Goal: Transaction & Acquisition: Obtain resource

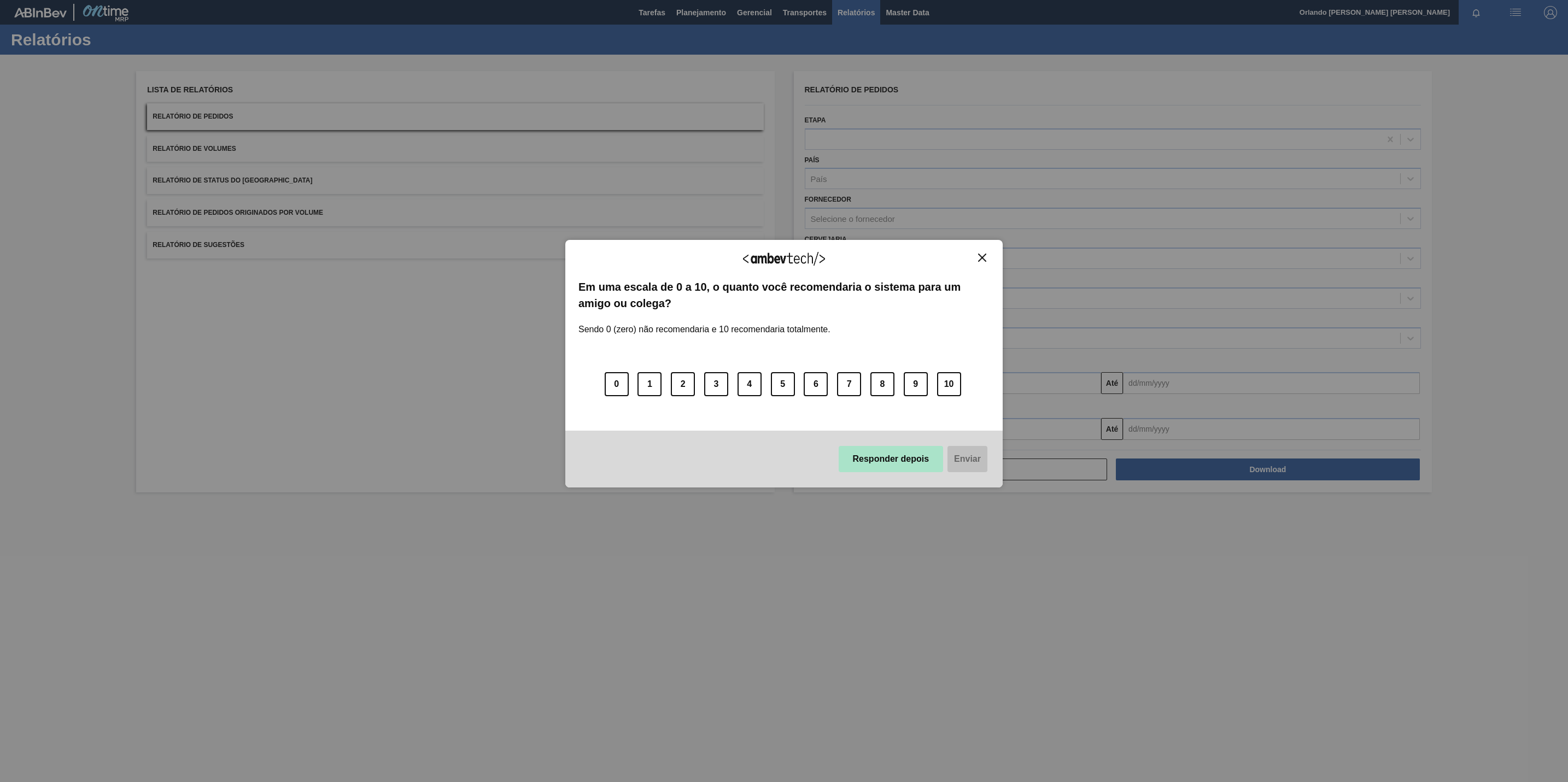
click at [887, 454] on button "Responder depois" at bounding box center [891, 459] width 105 height 26
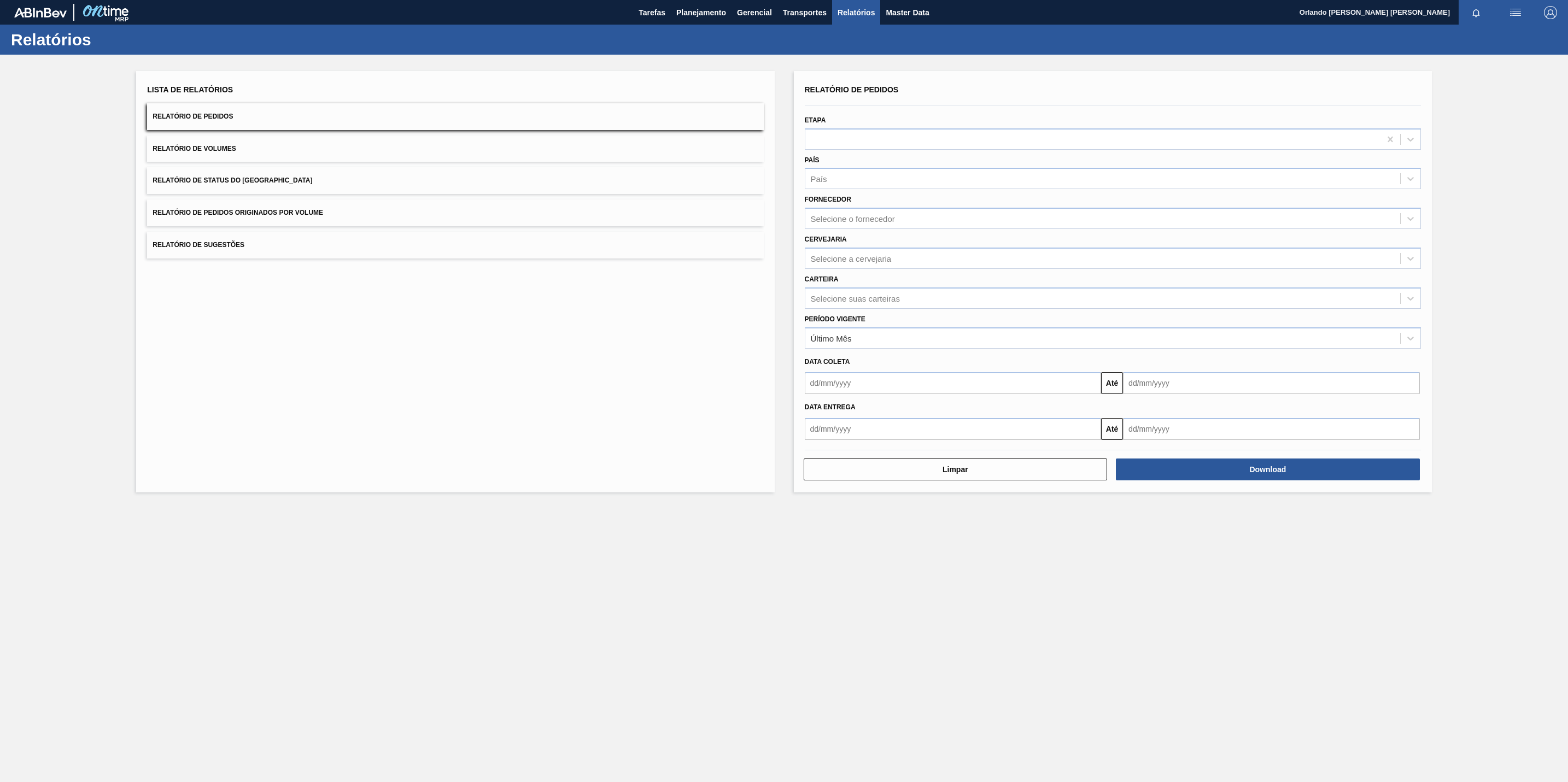
click at [839, 15] on span "Relatórios" at bounding box center [856, 13] width 37 height 13
click at [884, 222] on div "Selecione o fornecedor" at bounding box center [853, 219] width 84 height 9
paste input "280304"
type input "280304"
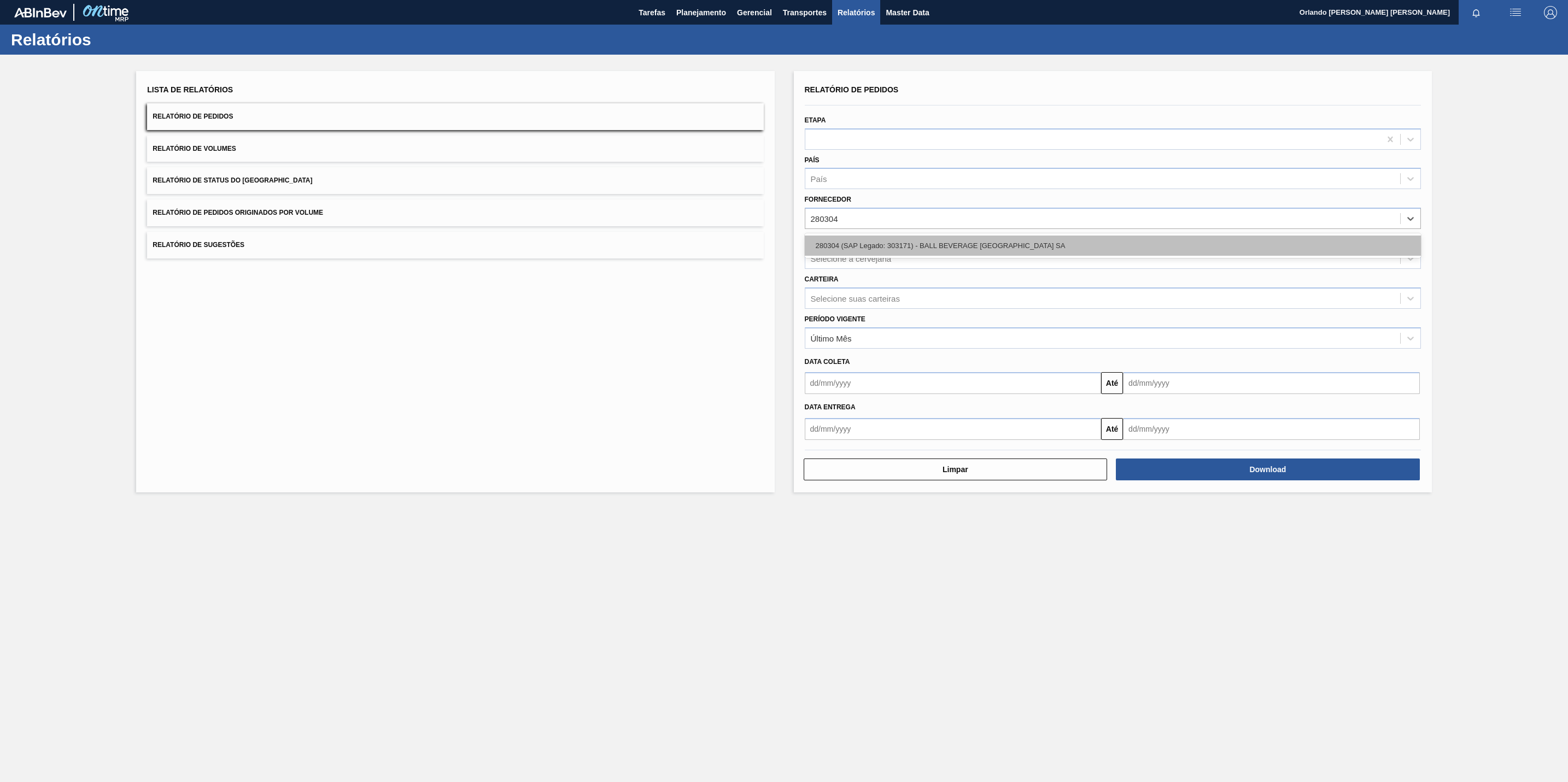
click at [859, 254] on div "280304 (SAP Legado: 303171) - BALL BEVERAGE [GEOGRAPHIC_DATA] SA" at bounding box center [1113, 245] width 616 height 21
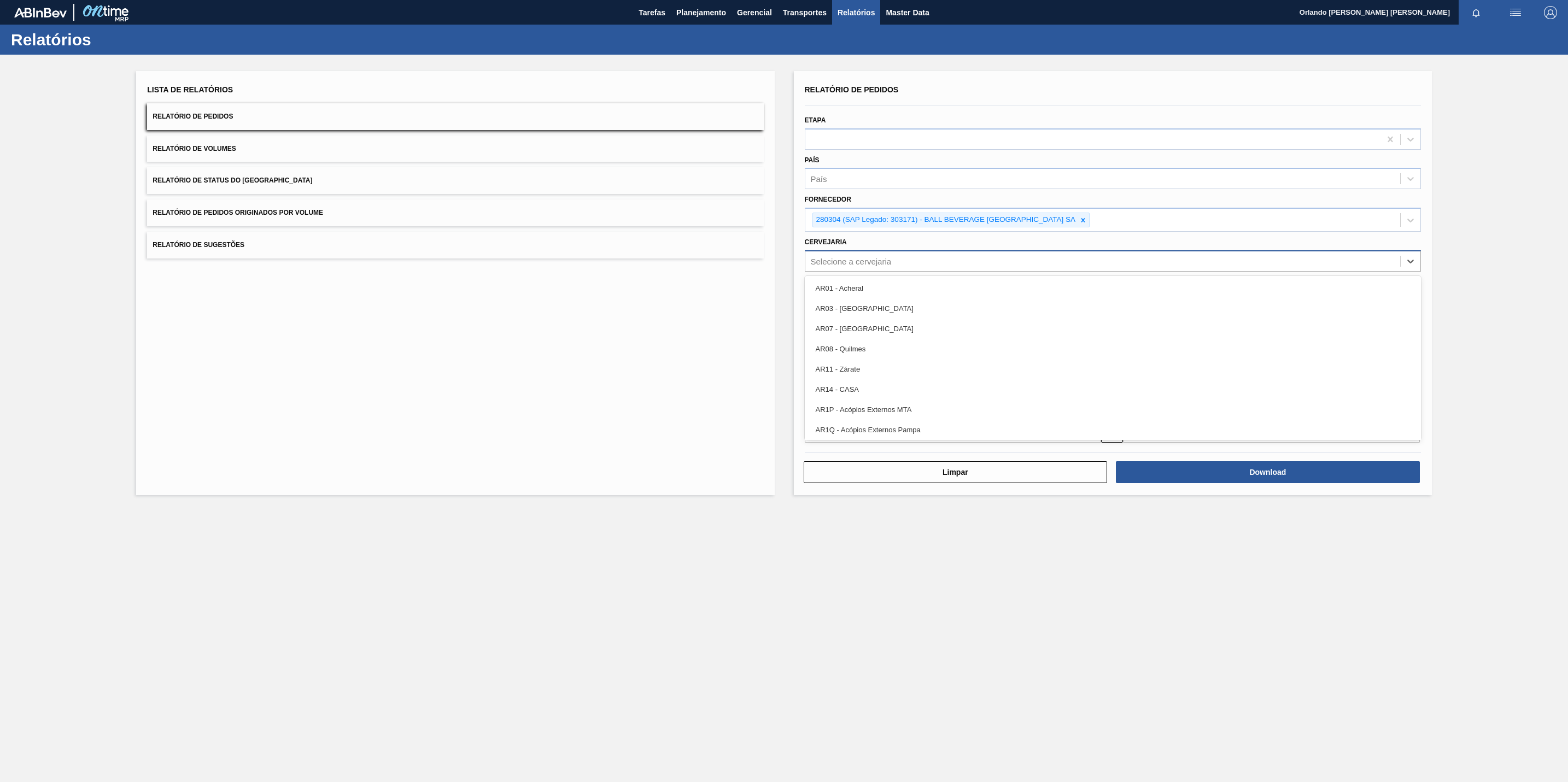
click at [862, 259] on div "Selecione a cervejaria" at bounding box center [851, 261] width 81 height 9
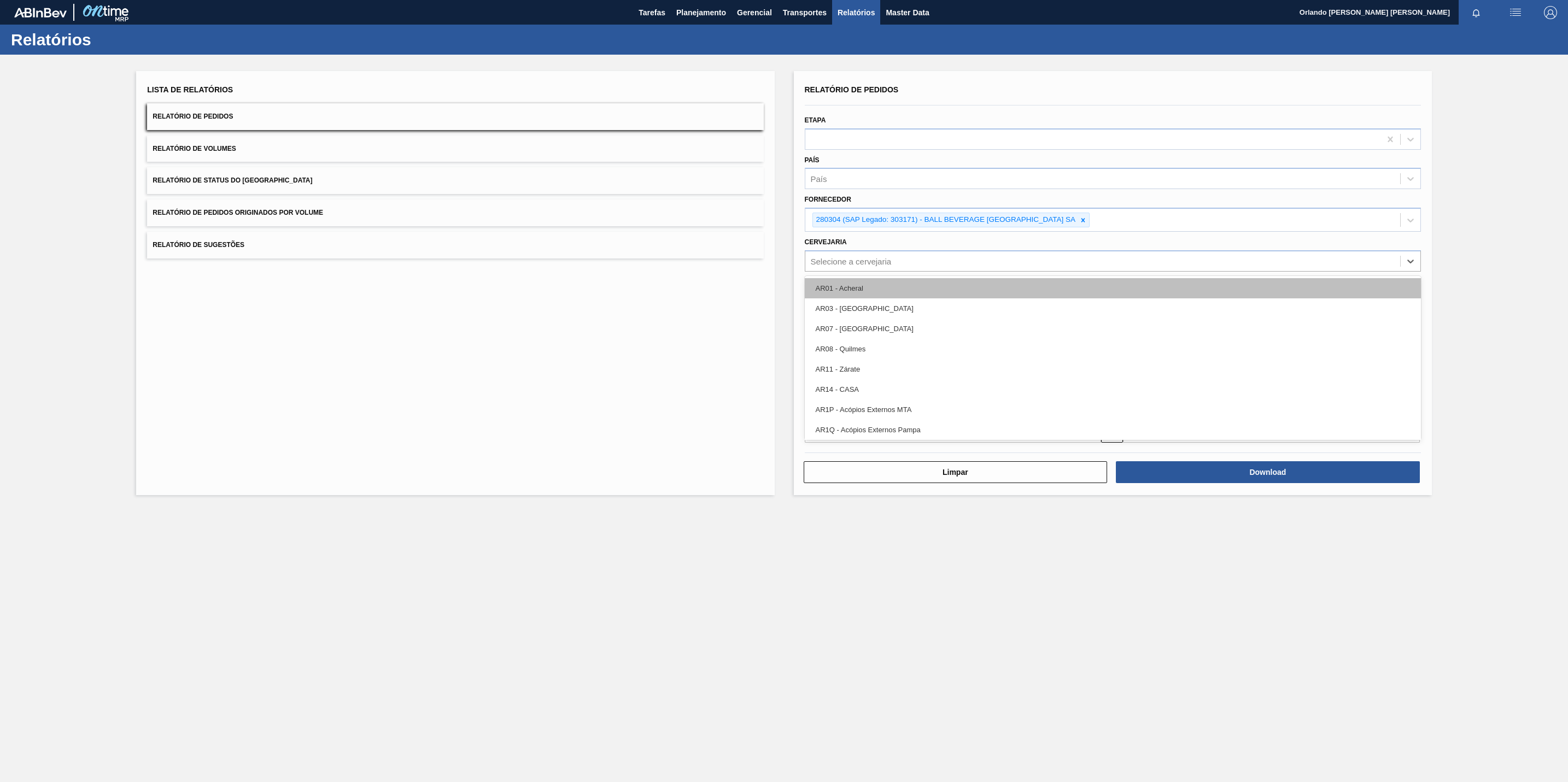
paste input "BR27"
type input "BR27"
click at [881, 284] on div "BR27 - [GEOGRAPHIC_DATA]" at bounding box center [1113, 288] width 616 height 21
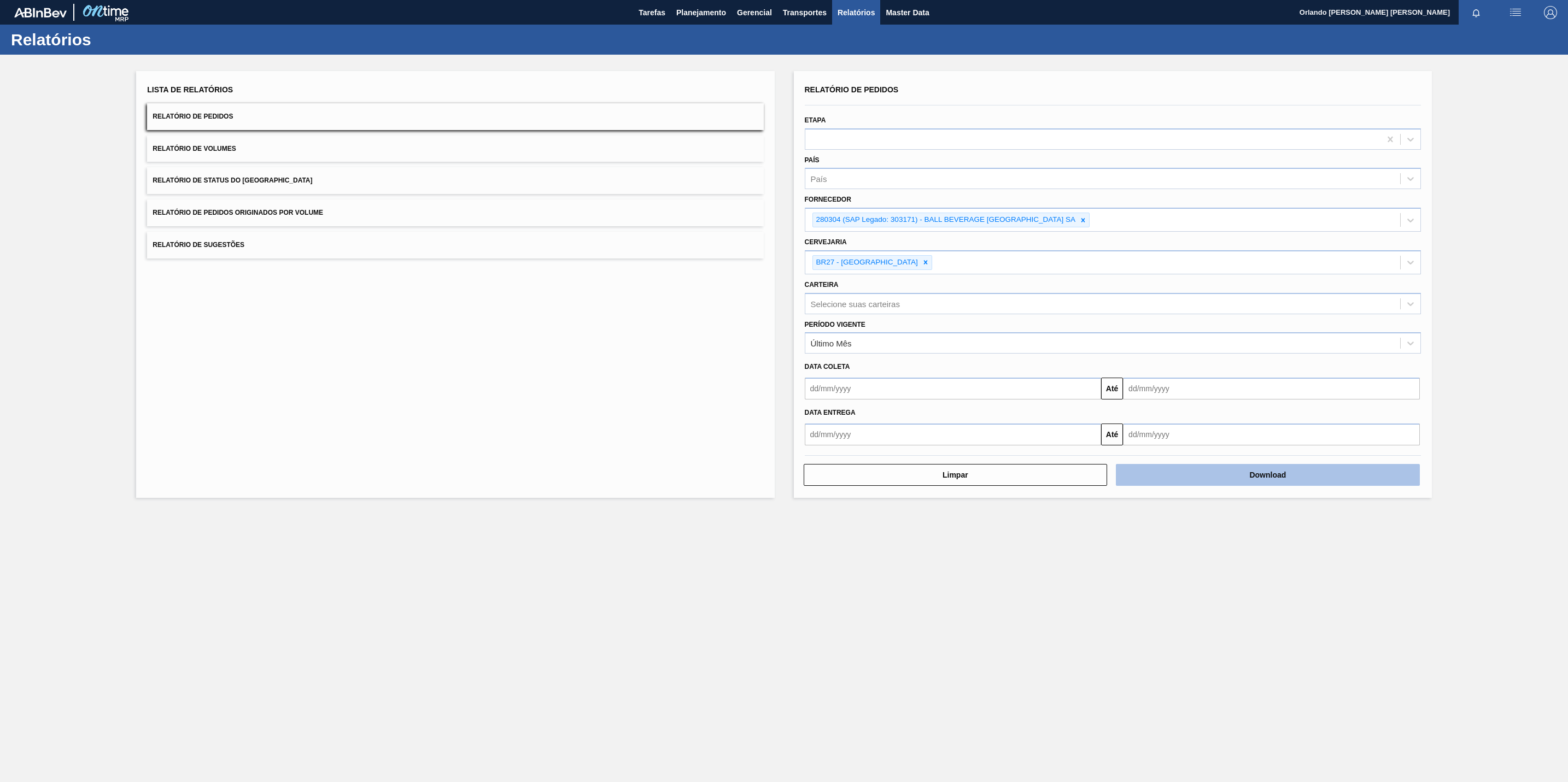
click at [1130, 474] on button "Download" at bounding box center [1268, 474] width 304 height 22
click at [921, 263] on icon at bounding box center [925, 263] width 8 height 8
paste input "BRC5"
type input "BRC5"
click at [1082, 223] on icon at bounding box center [1083, 220] width 8 height 8
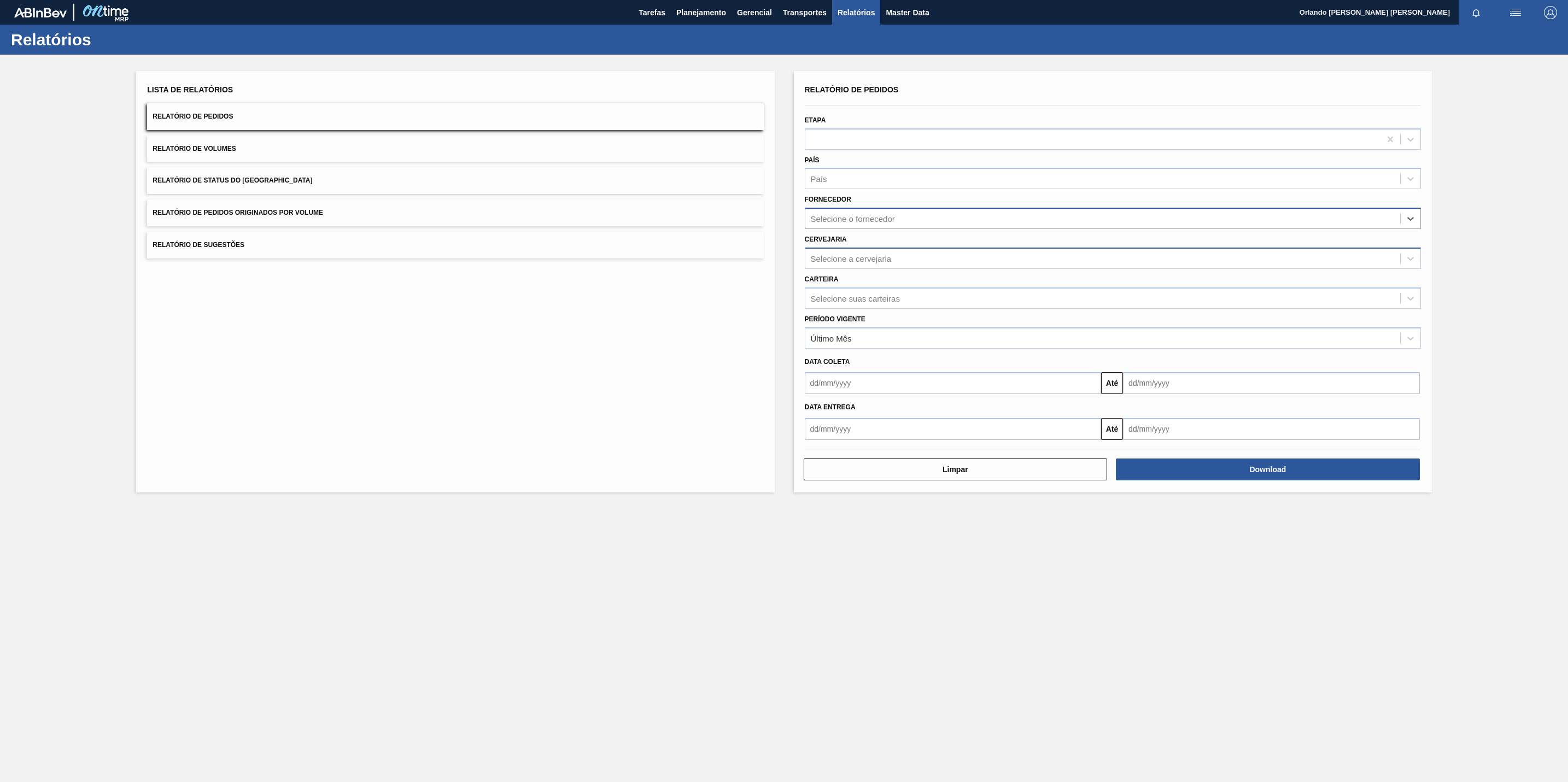
paste input "280389"
type input "280389"
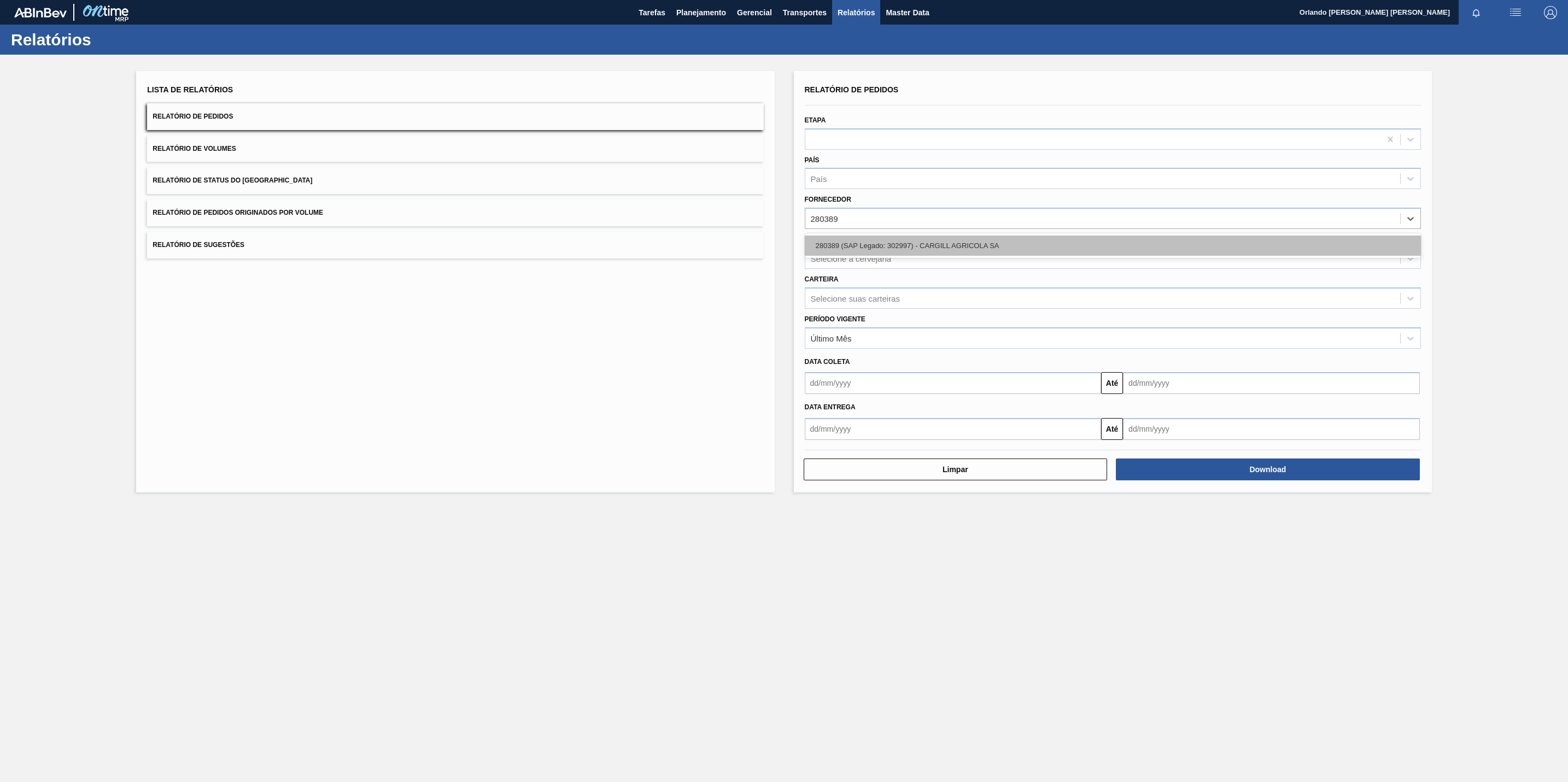
click at [890, 241] on div "280389 (SAP Legado: 302997) - CARGILL AGRICOLA SA" at bounding box center [1113, 245] width 616 height 21
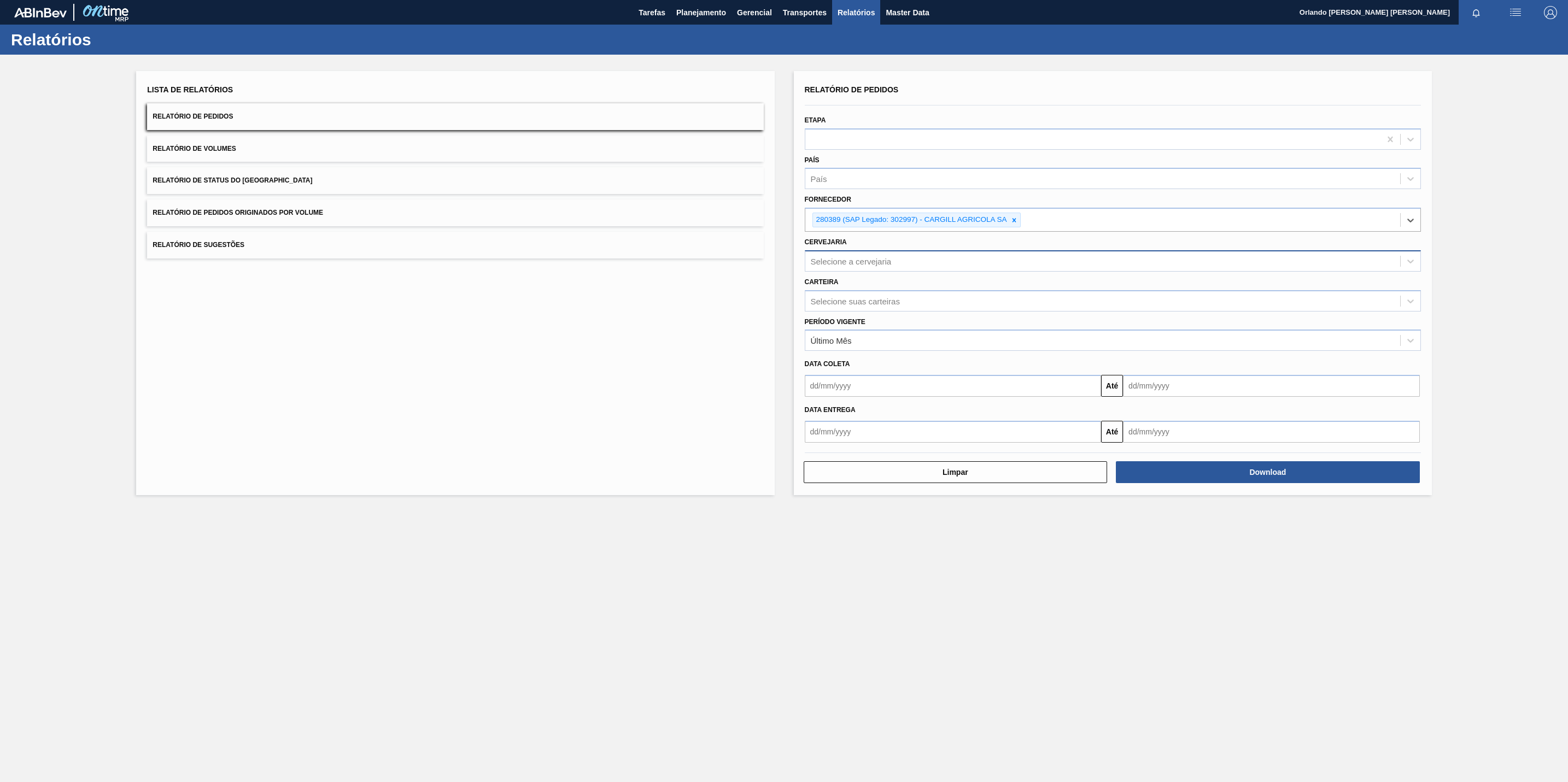
click at [851, 271] on div "Selecione a cervejaria" at bounding box center [1113, 261] width 616 height 21
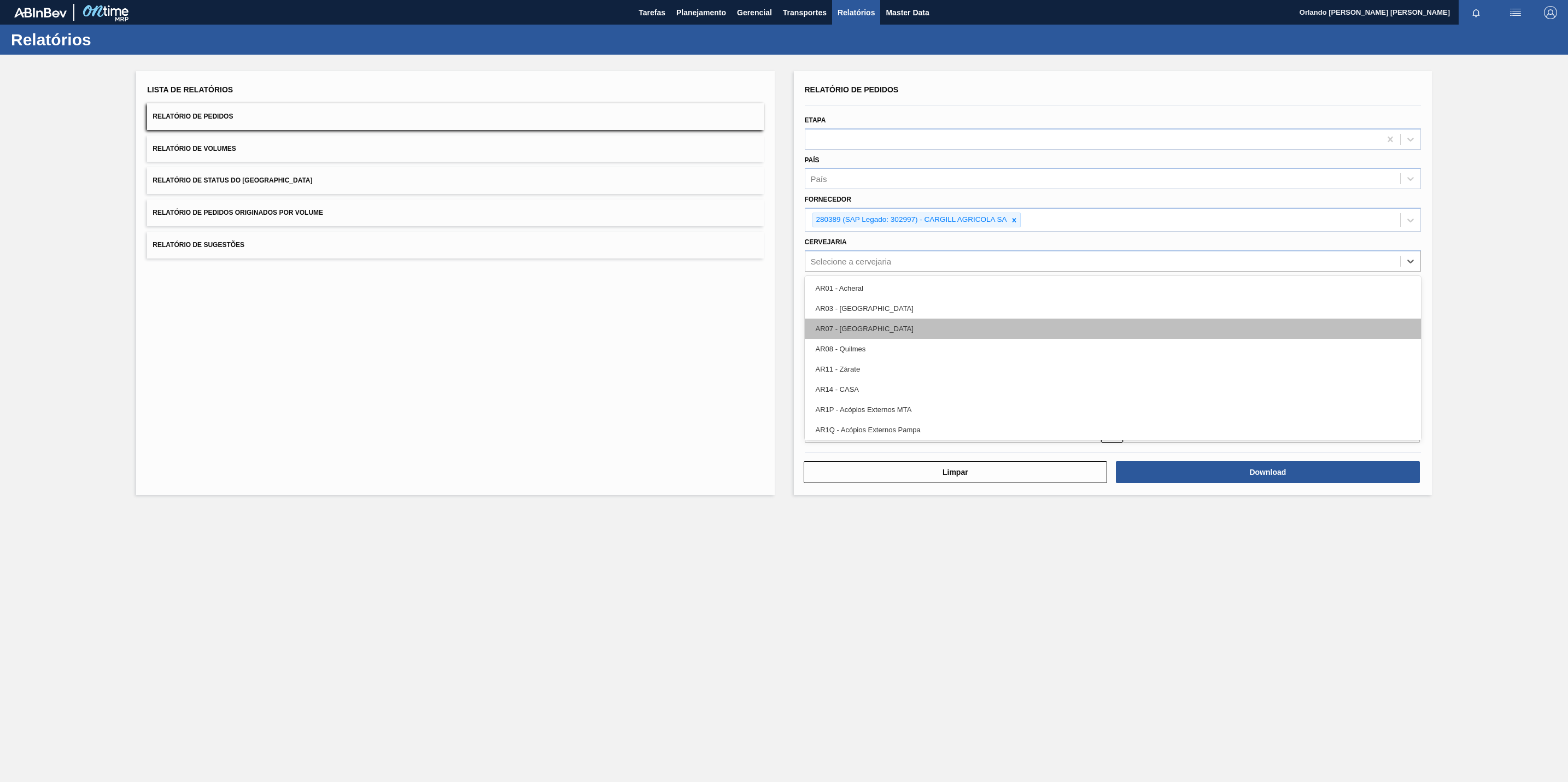
paste input "BR27"
type input "BR27"
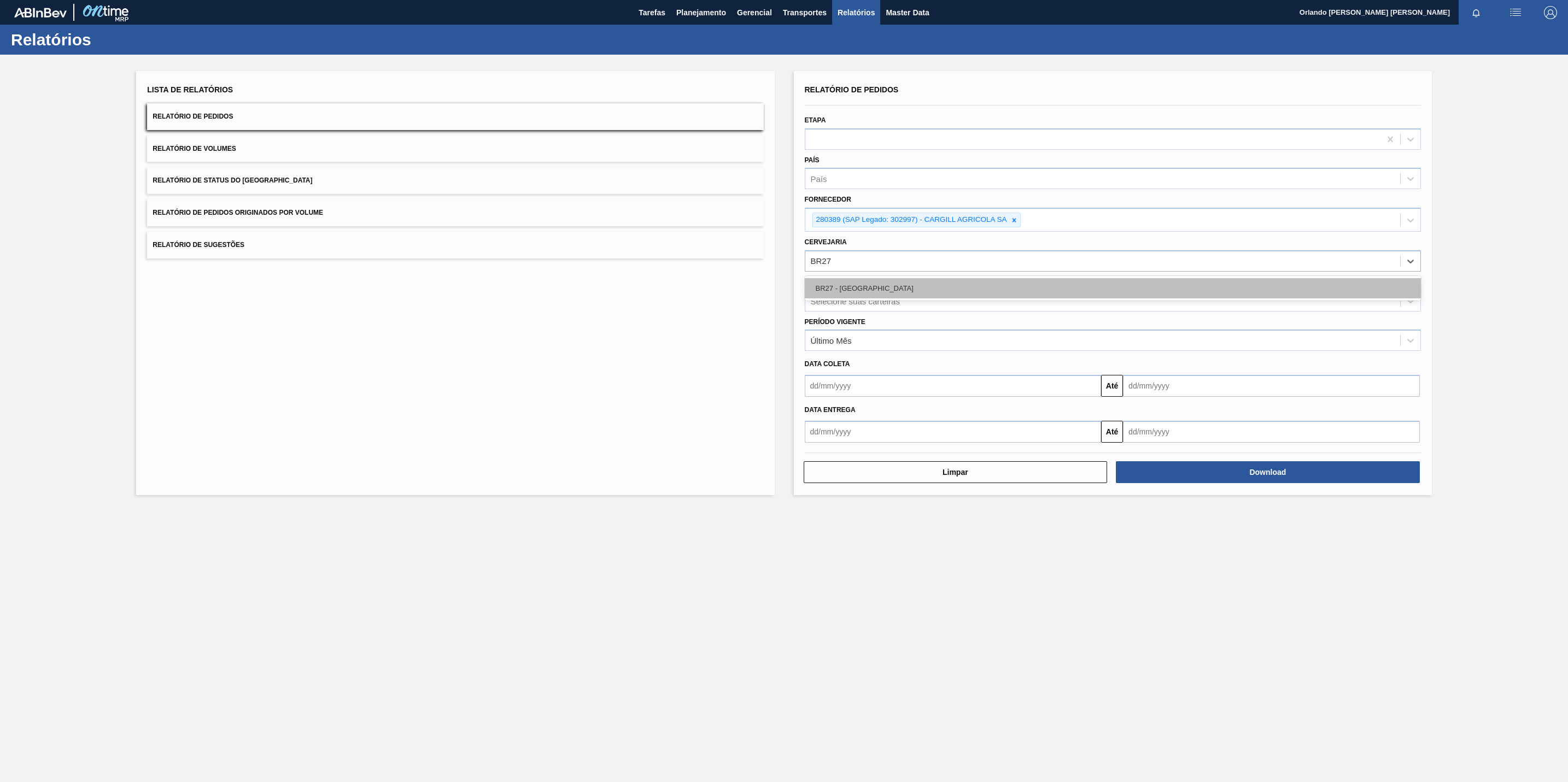
click at [887, 296] on div "BR27 - [GEOGRAPHIC_DATA]" at bounding box center [1113, 288] width 616 height 21
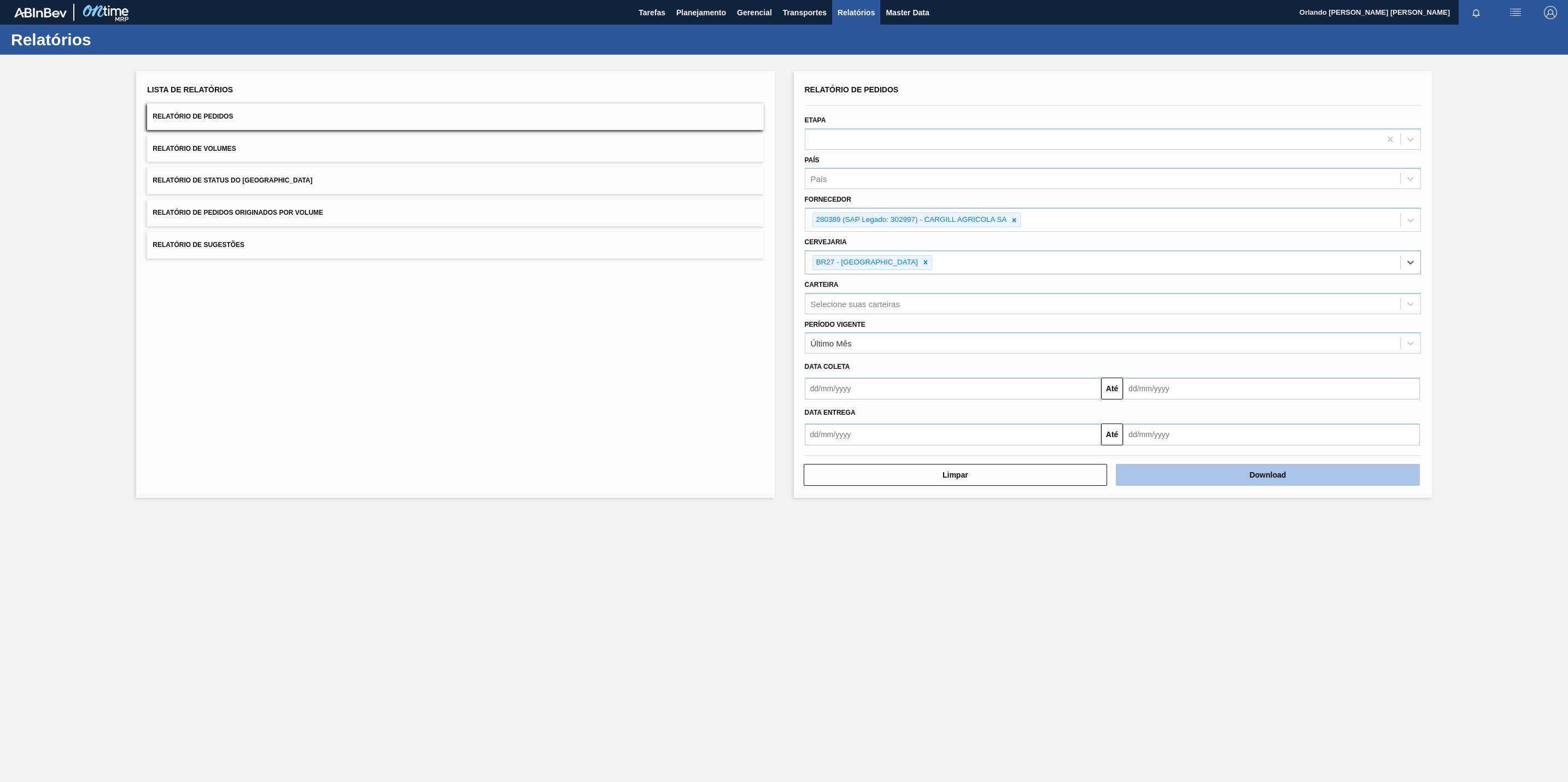
click at [1229, 482] on button "Download" at bounding box center [1268, 474] width 304 height 22
